Goal: Task Accomplishment & Management: Manage account settings

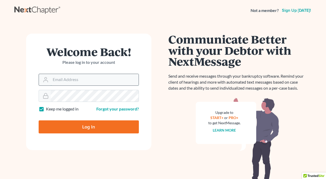
drag, startPoint x: 86, startPoint y: 82, endPoint x: 90, endPoint y: 83, distance: 3.1
click at [86, 82] on input "Email Address" at bounding box center [95, 79] width 88 height 11
type input "[EMAIL_ADDRESS][DOMAIN_NAME]"
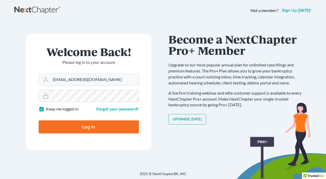
click at [90, 128] on input "Log In" at bounding box center [89, 127] width 100 height 13
type input "Thinking..."
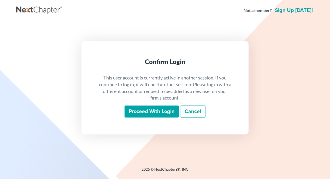
click at [145, 109] on input "Proceed with login" at bounding box center [152, 112] width 54 height 12
